Goal: Transaction & Acquisition: Subscribe to service/newsletter

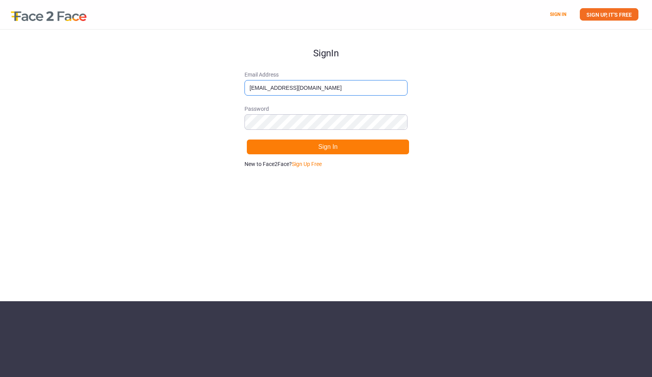
type input "[EMAIL_ADDRESS][DOMAIN_NAME]"
click at [312, 166] on link "Sign Up Free" at bounding box center [307, 164] width 30 height 6
click at [318, 165] on link "Sign in." at bounding box center [315, 164] width 17 height 6
click at [318, 165] on link "Sign Up Free" at bounding box center [307, 164] width 30 height 6
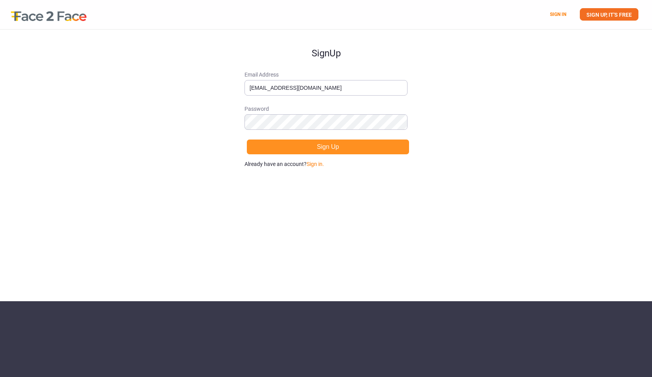
click at [287, 153] on button "Sign Up" at bounding box center [328, 147] width 163 height 16
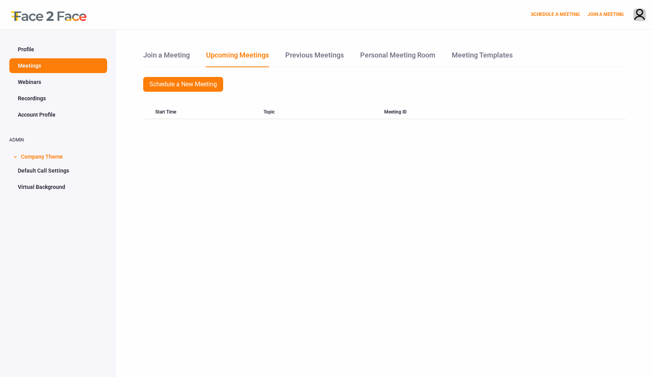
click at [317, 149] on div "Join a Meeting Upcoming Meetings Previous Meetings Personal Meeting Room Meetin…" at bounding box center [384, 218] width 536 height 377
